Goal: Book appointment/travel/reservation

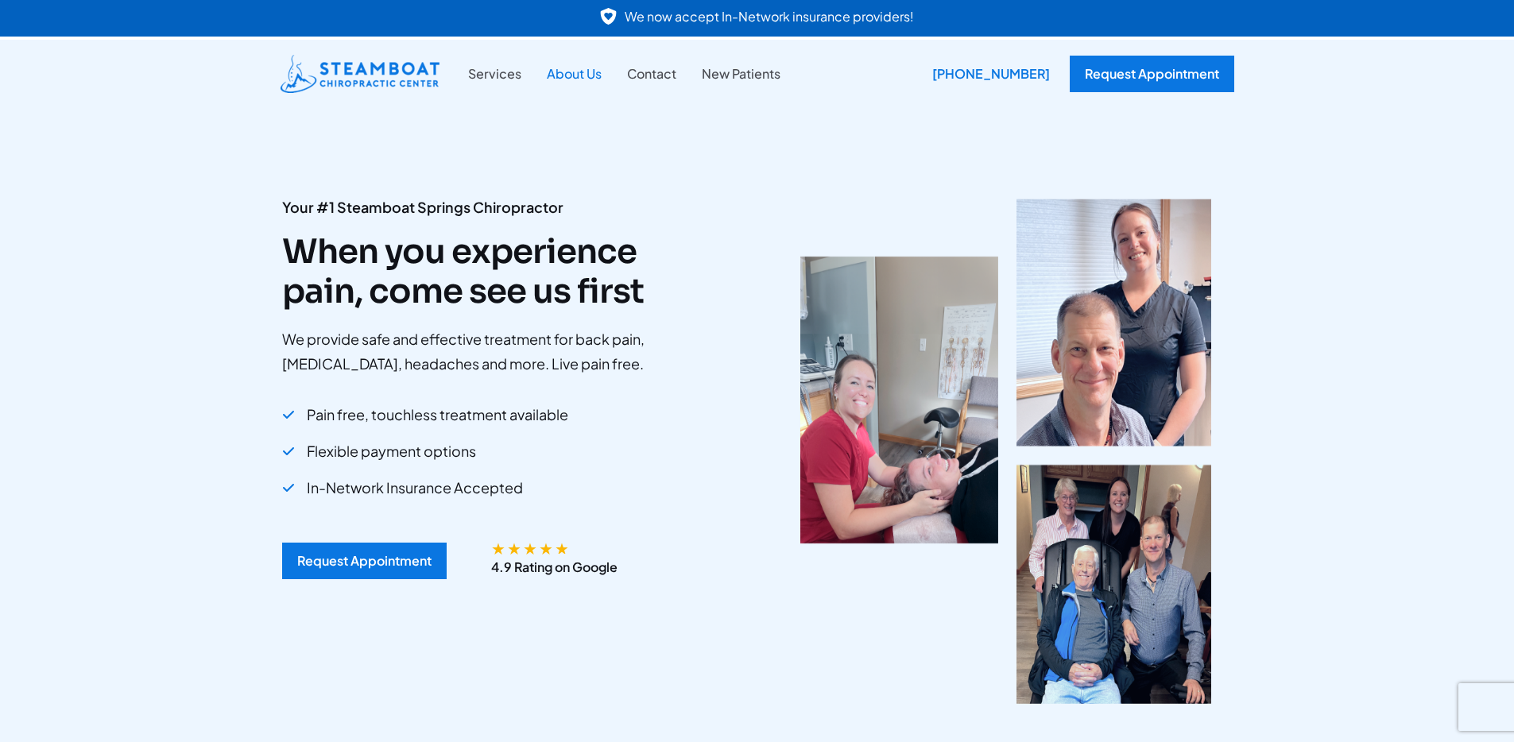
click at [554, 71] on link "About Us" at bounding box center [574, 74] width 80 height 21
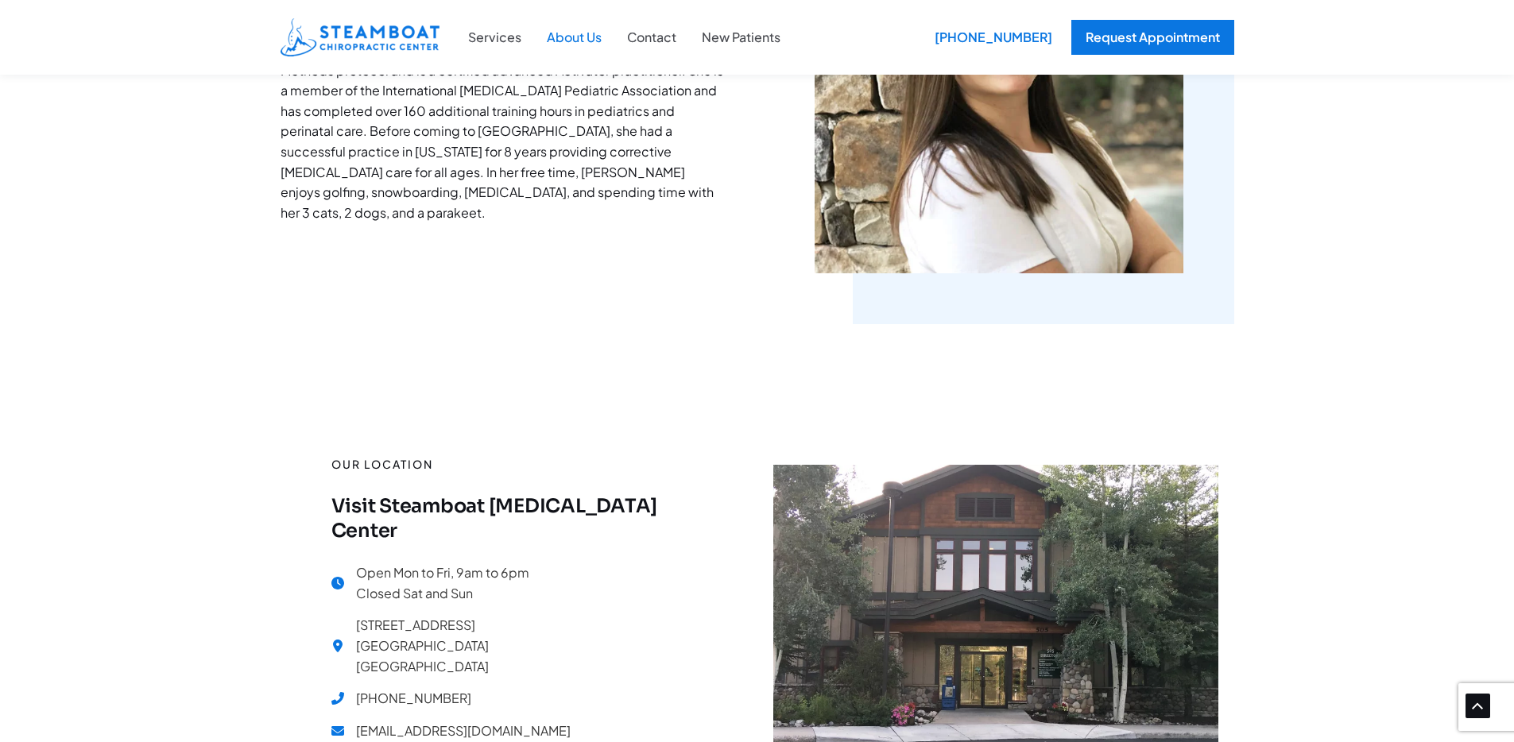
scroll to position [1449, 0]
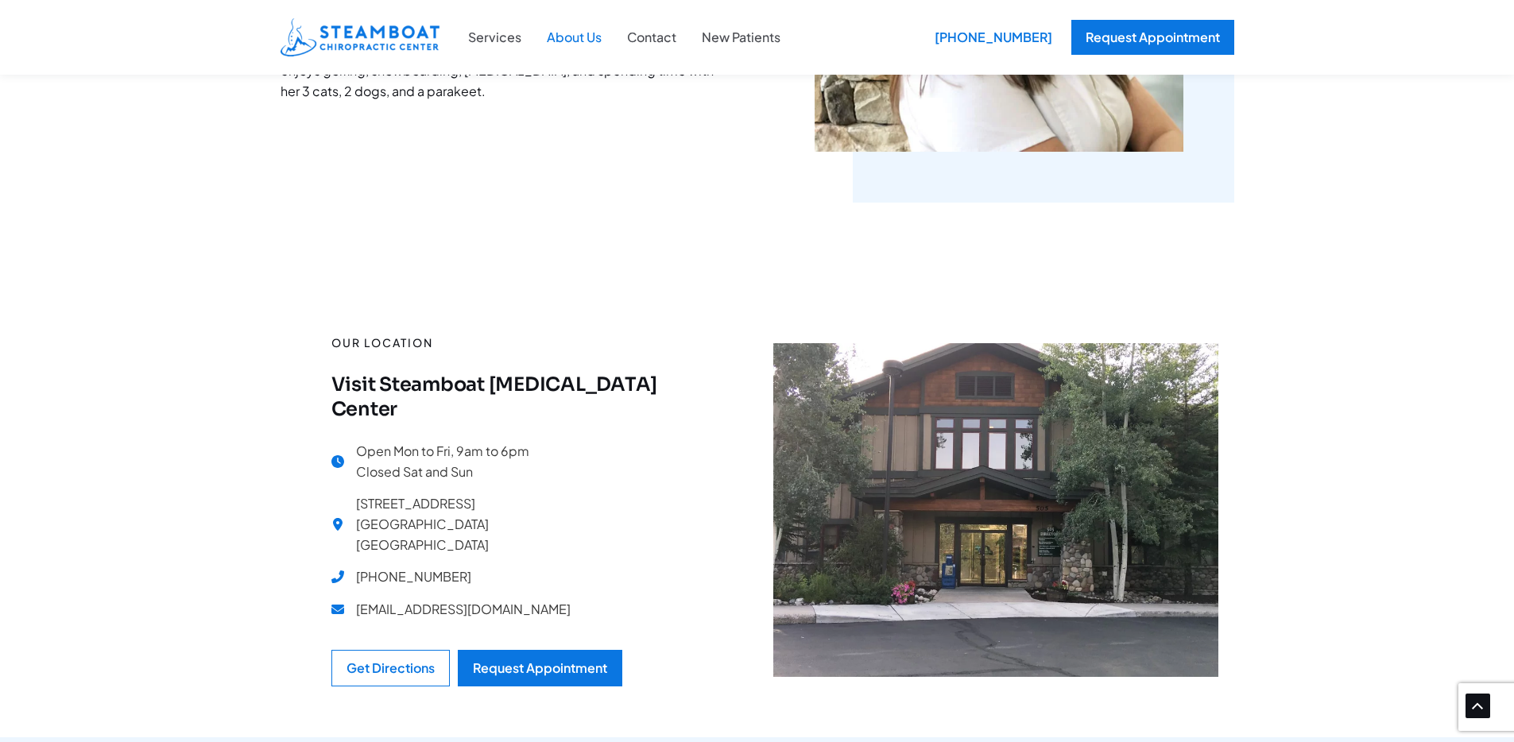
click at [537, 553] on div "Open Mon to Fri, 9am to 6pm Closed Sat and Sun [STREET_ADDRESS] [PHONE_NUMBER] …" at bounding box center [519, 536] width 375 height 190
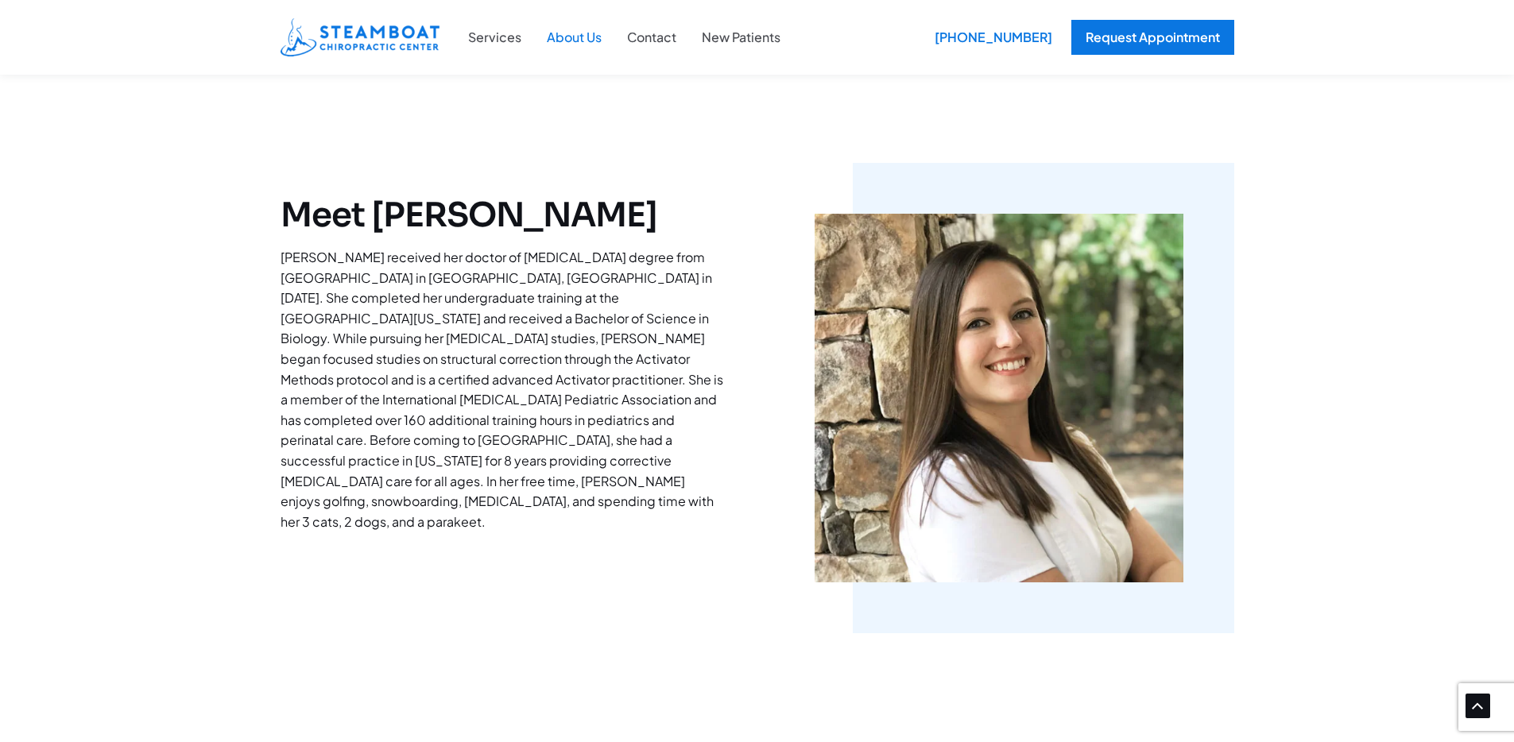
scroll to position [0, 0]
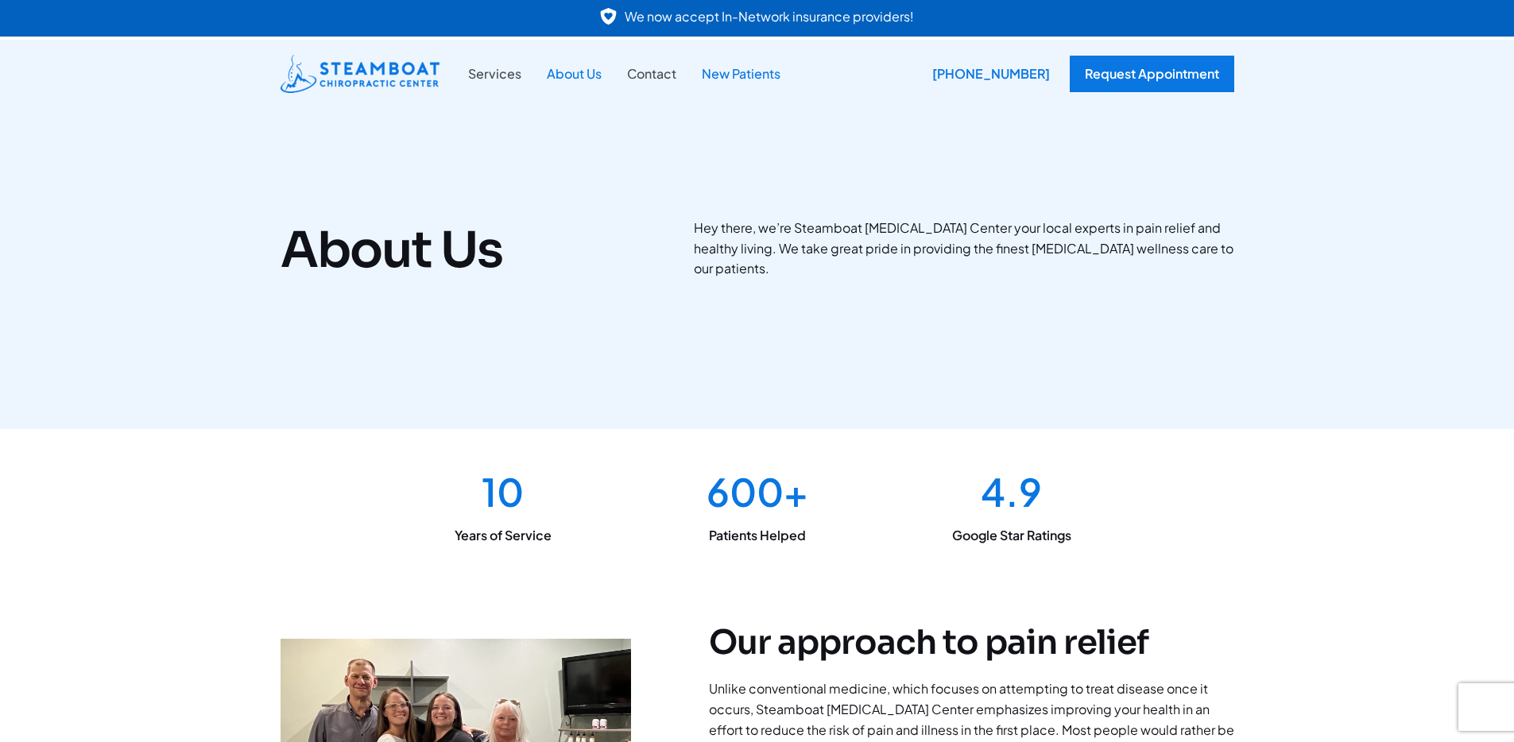
click at [735, 75] on link "New Patients" at bounding box center [741, 74] width 104 height 21
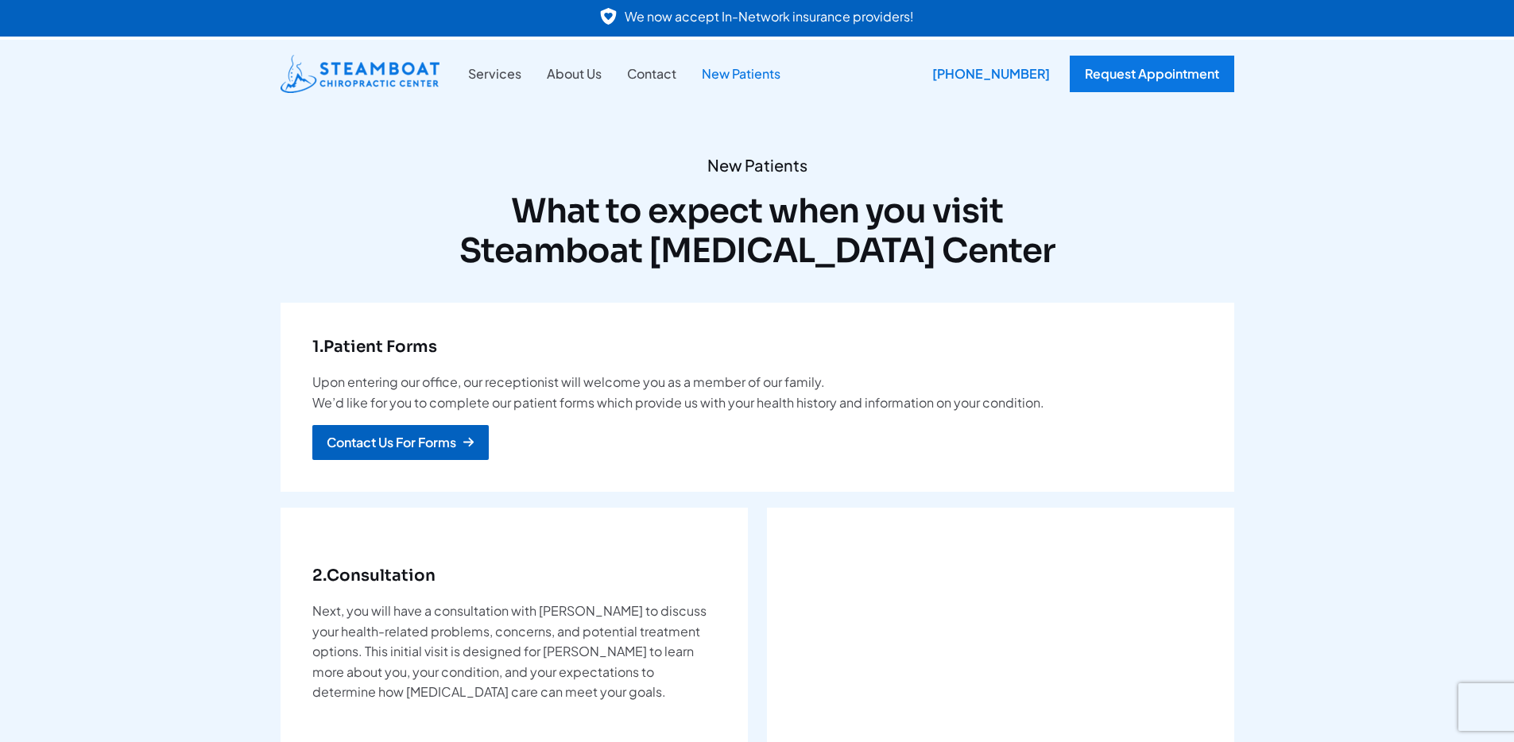
click at [412, 444] on div "Contact Us For Forms" at bounding box center [392, 442] width 130 height 13
click at [354, 74] on img at bounding box center [360, 74] width 159 height 38
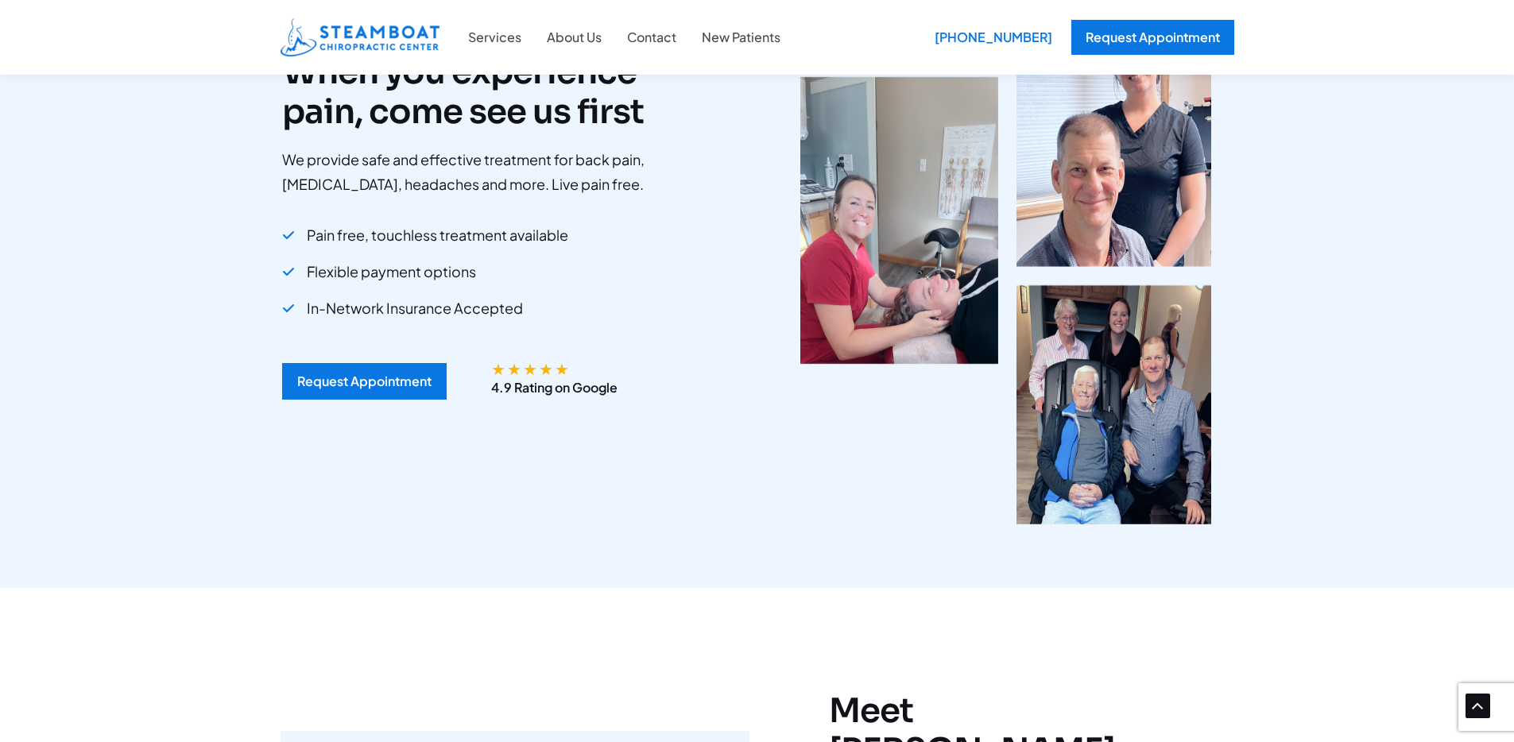
scroll to position [490, 0]
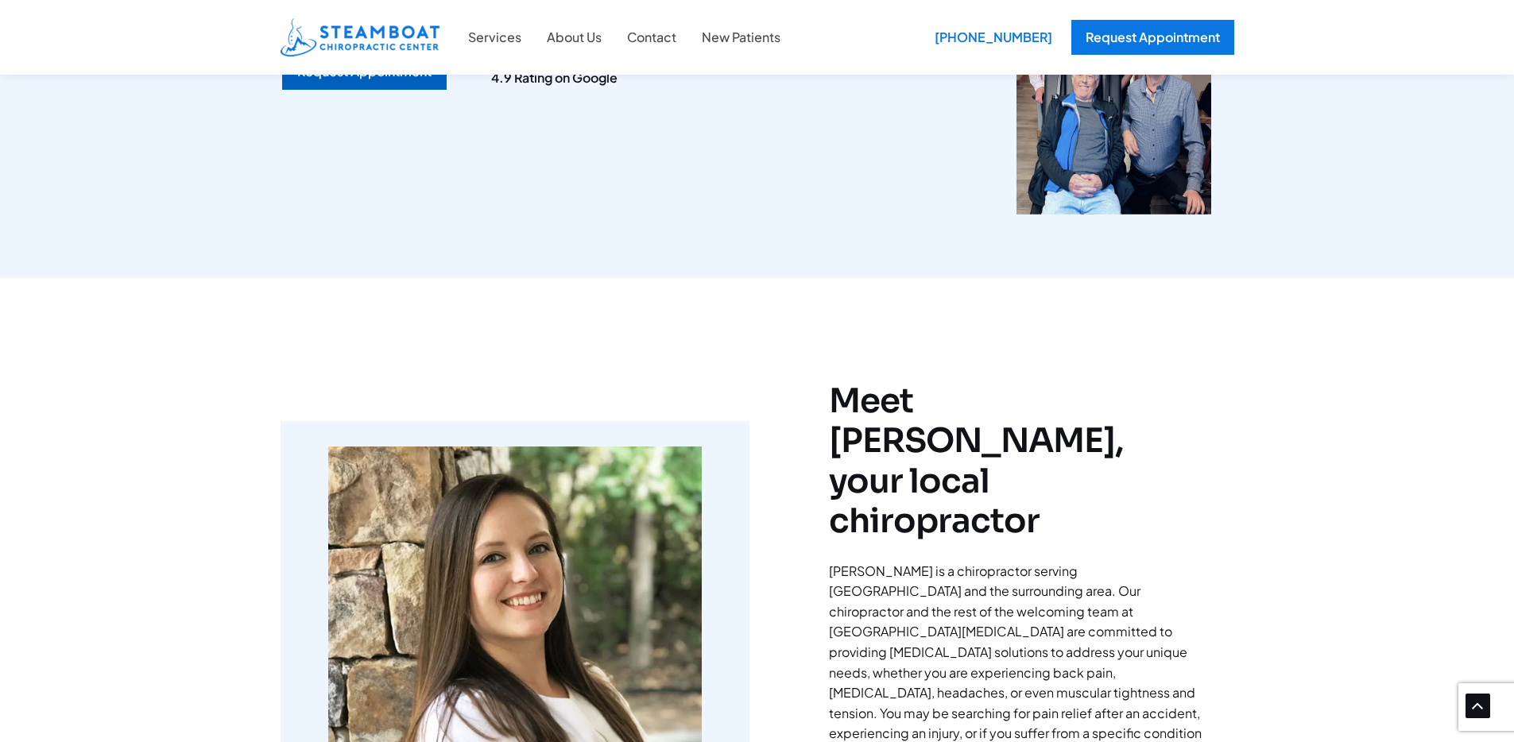
click at [353, 75] on div "Request Appointment" at bounding box center [364, 71] width 134 height 13
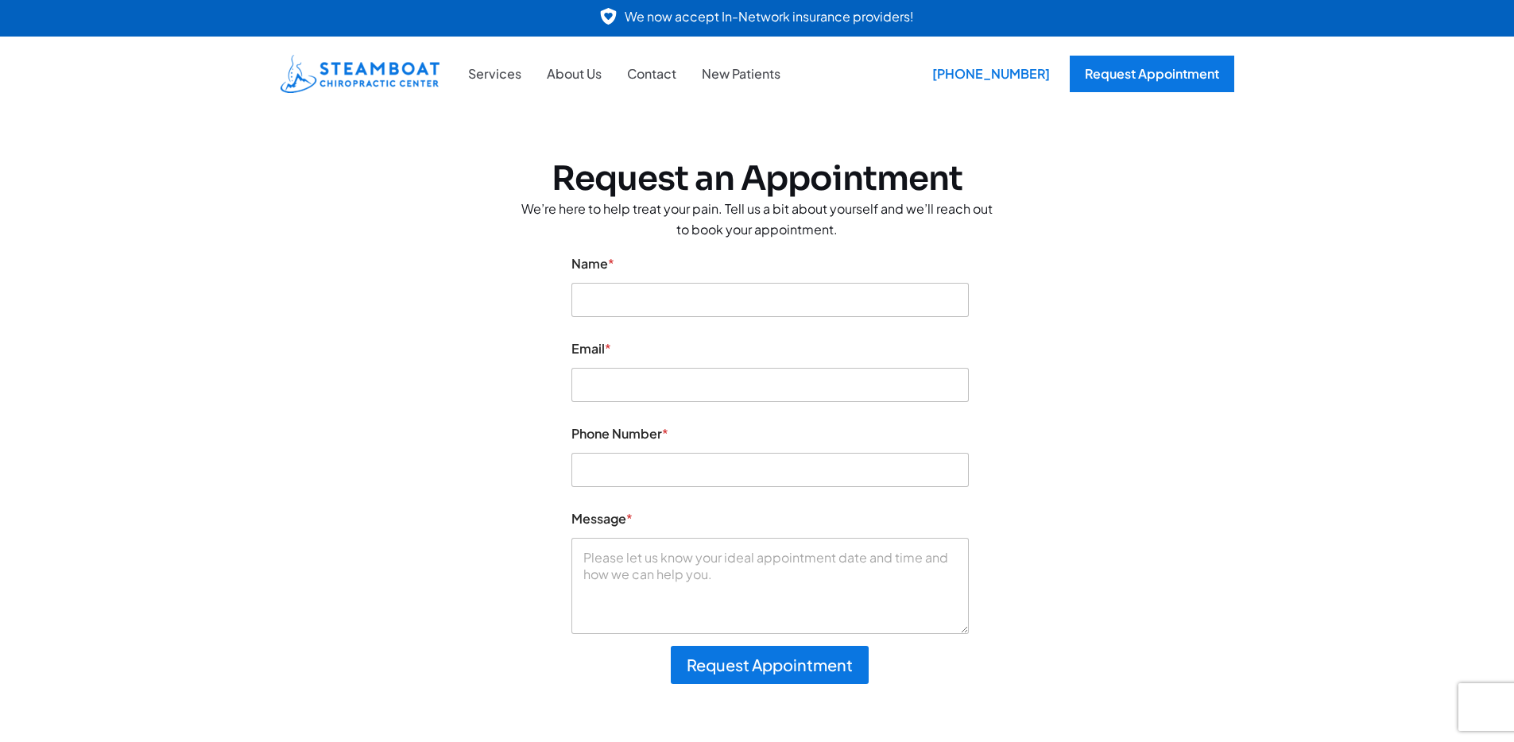
click at [387, 76] on img at bounding box center [360, 74] width 159 height 38
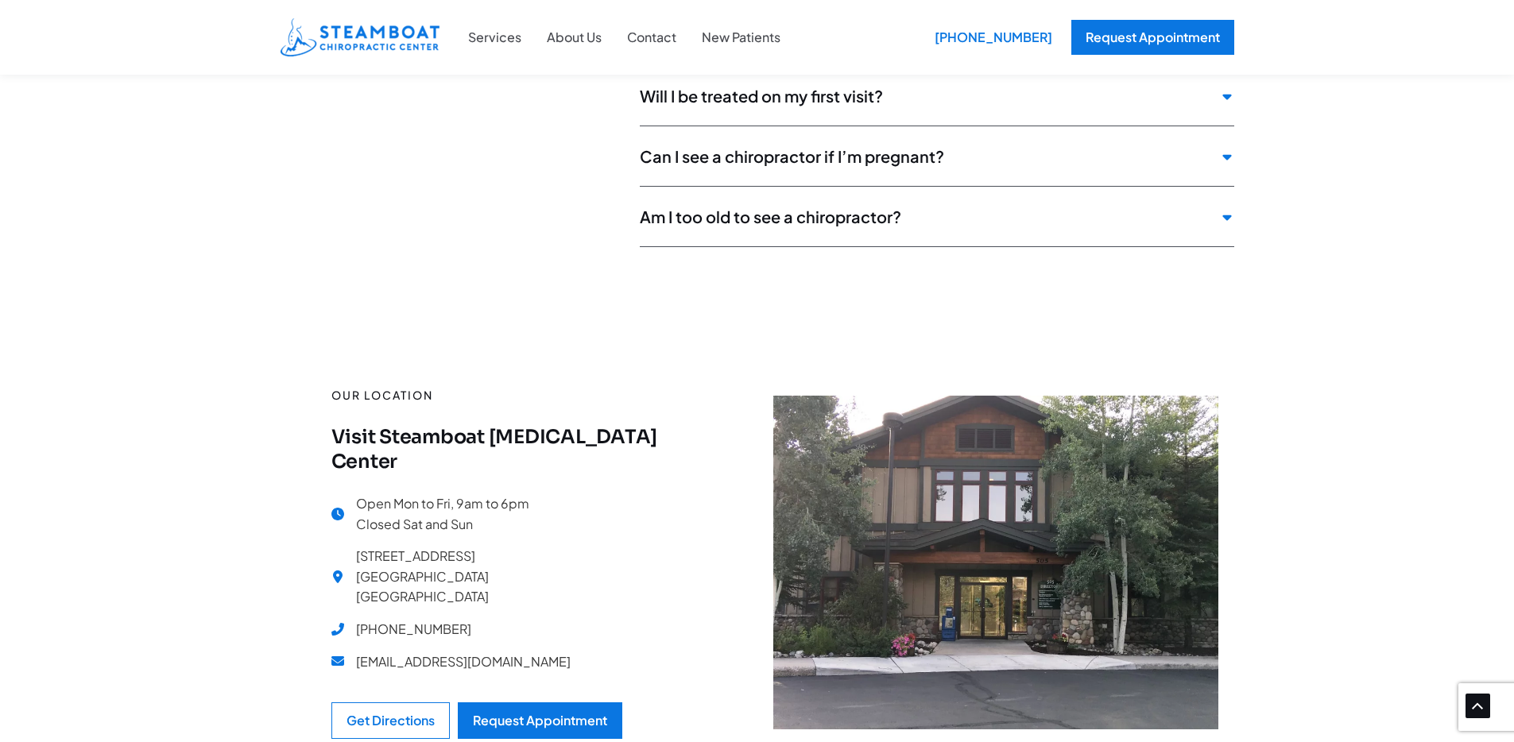
scroll to position [4659, 0]
